Goal: Transaction & Acquisition: Purchase product/service

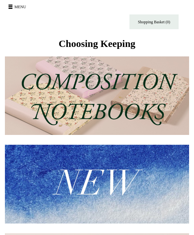
click at [42, 85] on img at bounding box center [97, 95] width 184 height 78
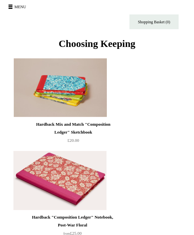
click at [13, 9] on button "Menu" at bounding box center [18, 7] width 23 height 10
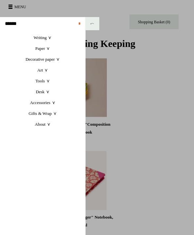
click at [49, 37] on link "Writing +" at bounding box center [42, 37] width 85 height 11
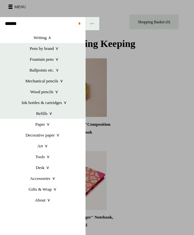
click at [46, 125] on link "Paper +" at bounding box center [42, 124] width 85 height 11
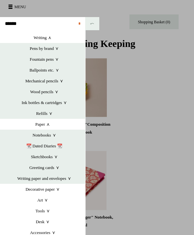
click at [50, 135] on link "Notebooks +" at bounding box center [44, 134] width 82 height 11
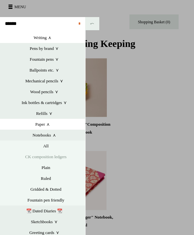
click at [48, 146] on link "All" at bounding box center [46, 145] width 79 height 11
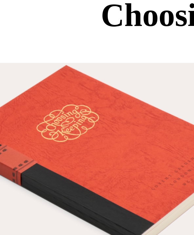
click at [30, 58] on img at bounding box center [58, 87] width 93 height 59
